Goal: Find specific page/section: Find specific page/section

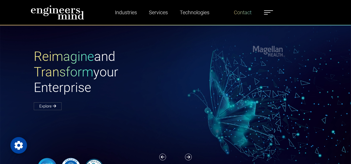
click at [244, 14] on link "Contact" at bounding box center [242, 12] width 22 height 12
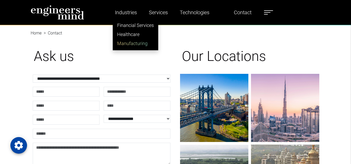
click at [127, 44] on link "Manufacturing" at bounding box center [135, 43] width 45 height 9
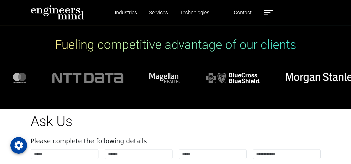
scroll to position [2750, 0]
